Goal: Task Accomplishment & Management: Manage account settings

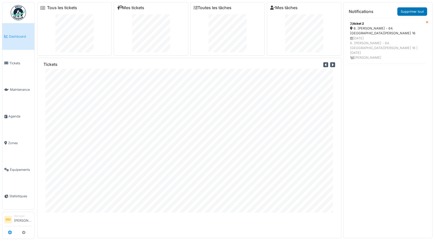
click at [11, 233] on icon at bounding box center [10, 232] width 4 height 4
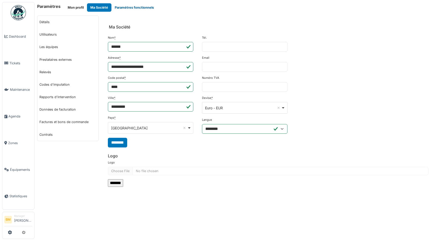
click at [123, 7] on button "Paramètres fonctionnels" at bounding box center [134, 7] width 46 height 8
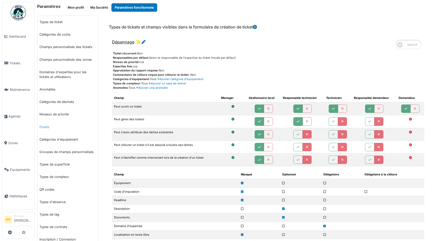
click at [44, 124] on link "Emails" at bounding box center [67, 127] width 61 height 12
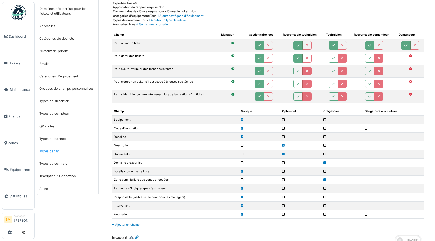
scroll to position [93, 0]
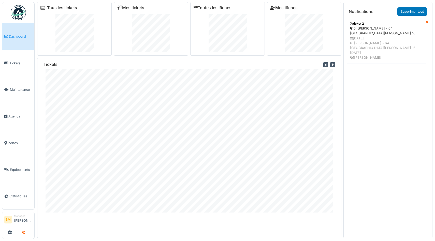
click at [22, 228] on button "submit" at bounding box center [24, 232] width 10 height 8
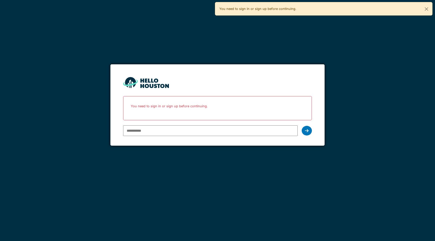
type input "**********"
click at [159, 130] on input "**********" at bounding box center [210, 130] width 174 height 11
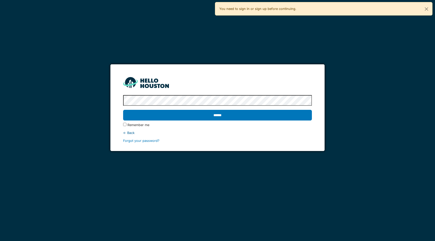
click at [123, 110] on input "******" at bounding box center [217, 115] width 189 height 11
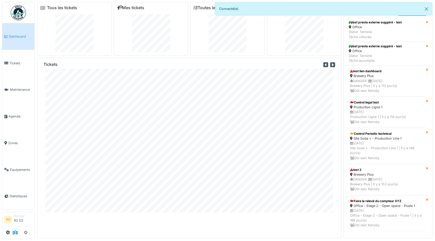
click at [15, 232] on icon at bounding box center [15, 232] width 5 height 4
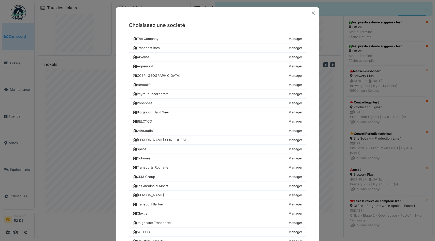
click at [313, 9] on div at bounding box center [217, 12] width 203 height 11
click at [314, 13] on button "Close" at bounding box center [313, 12] width 7 height 7
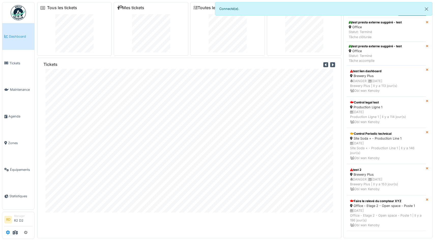
click at [7, 232] on icon at bounding box center [8, 232] width 4 height 4
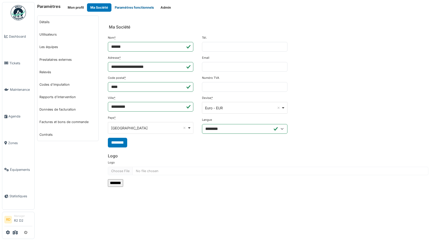
click at [149, 8] on button "Paramètres fonctionnels" at bounding box center [134, 7] width 46 height 8
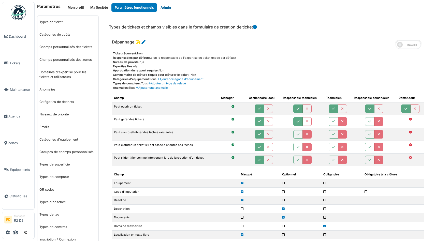
click at [166, 4] on button "Admin" at bounding box center [165, 7] width 17 height 8
click at [126, 6] on button "Paramètres fonctionnels" at bounding box center [134, 7] width 46 height 8
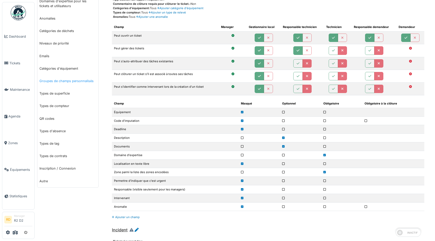
scroll to position [149, 0]
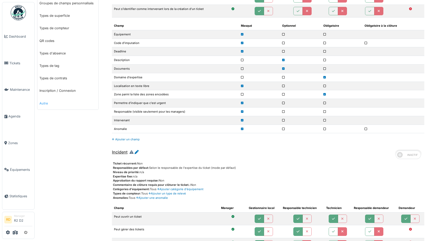
click at [43, 104] on link "Autre" at bounding box center [67, 103] width 61 height 12
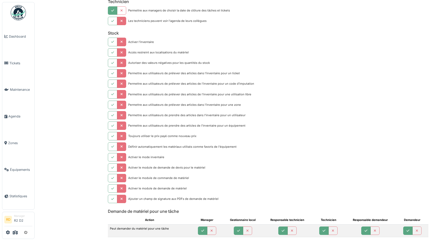
scroll to position [585, 0]
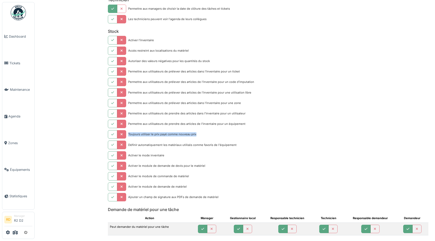
drag, startPoint x: 128, startPoint y: 134, endPoint x: 199, endPoint y: 136, distance: 71.0
click at [199, 136] on div "Toujours utiliser le prix payé comme nouveau prix" at bounding box center [268, 134] width 320 height 8
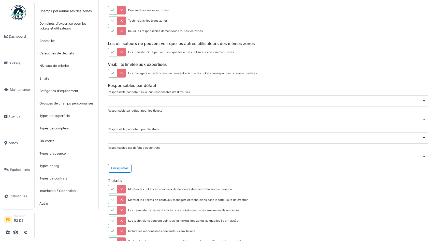
scroll to position [0, 0]
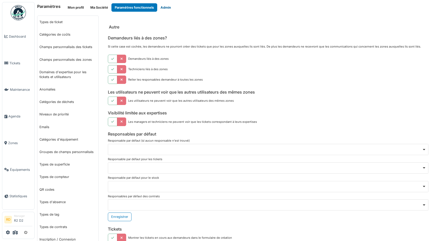
click at [164, 6] on button "Admin" at bounding box center [165, 7] width 17 height 8
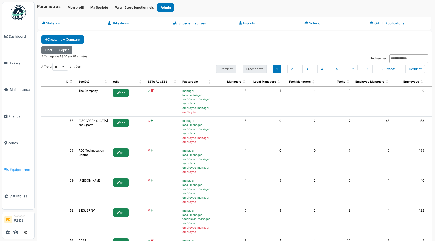
click at [18, 168] on span "Équipements" at bounding box center [21, 169] width 22 height 5
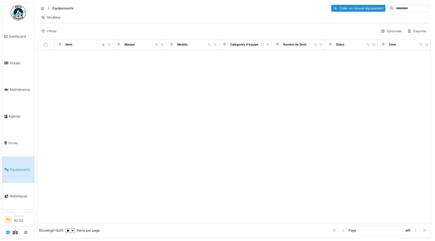
click at [8, 232] on icon at bounding box center [8, 232] width 4 height 4
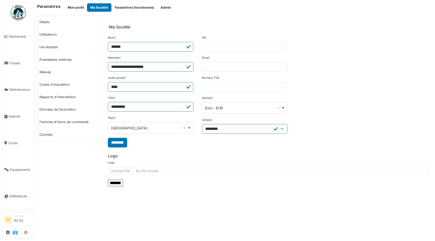
click at [14, 232] on icon at bounding box center [15, 232] width 5 height 4
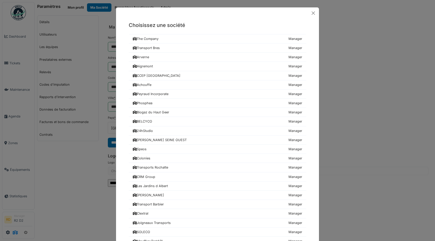
click at [14, 232] on div "Choisissez une société The Company Manager Transport Bres Manager [GEOGRAPHIC_D…" at bounding box center [217, 120] width 435 height 241
